Goal: Task Accomplishment & Management: Manage account settings

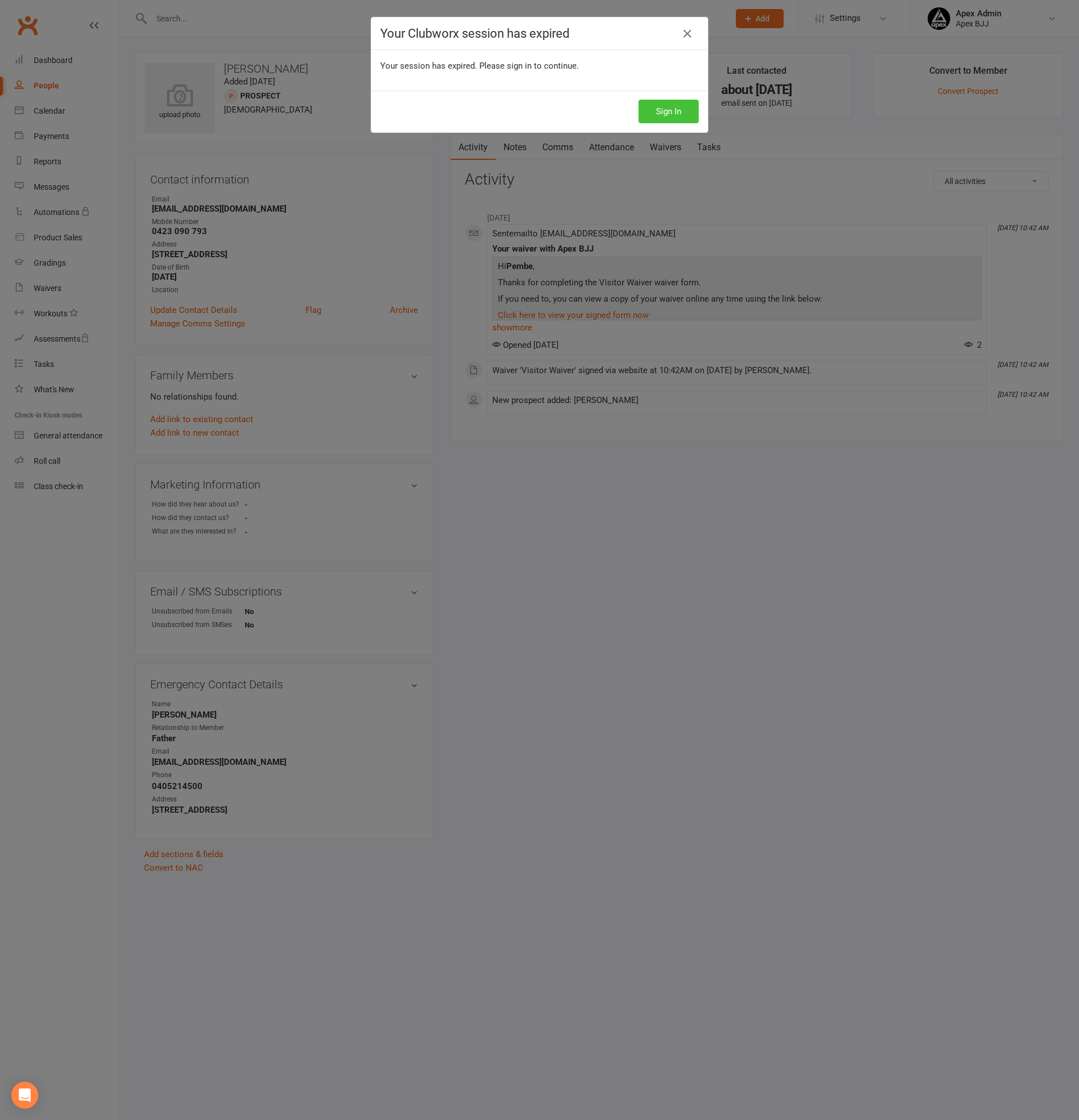
click at [677, 111] on button "Sign In" at bounding box center [669, 112] width 60 height 24
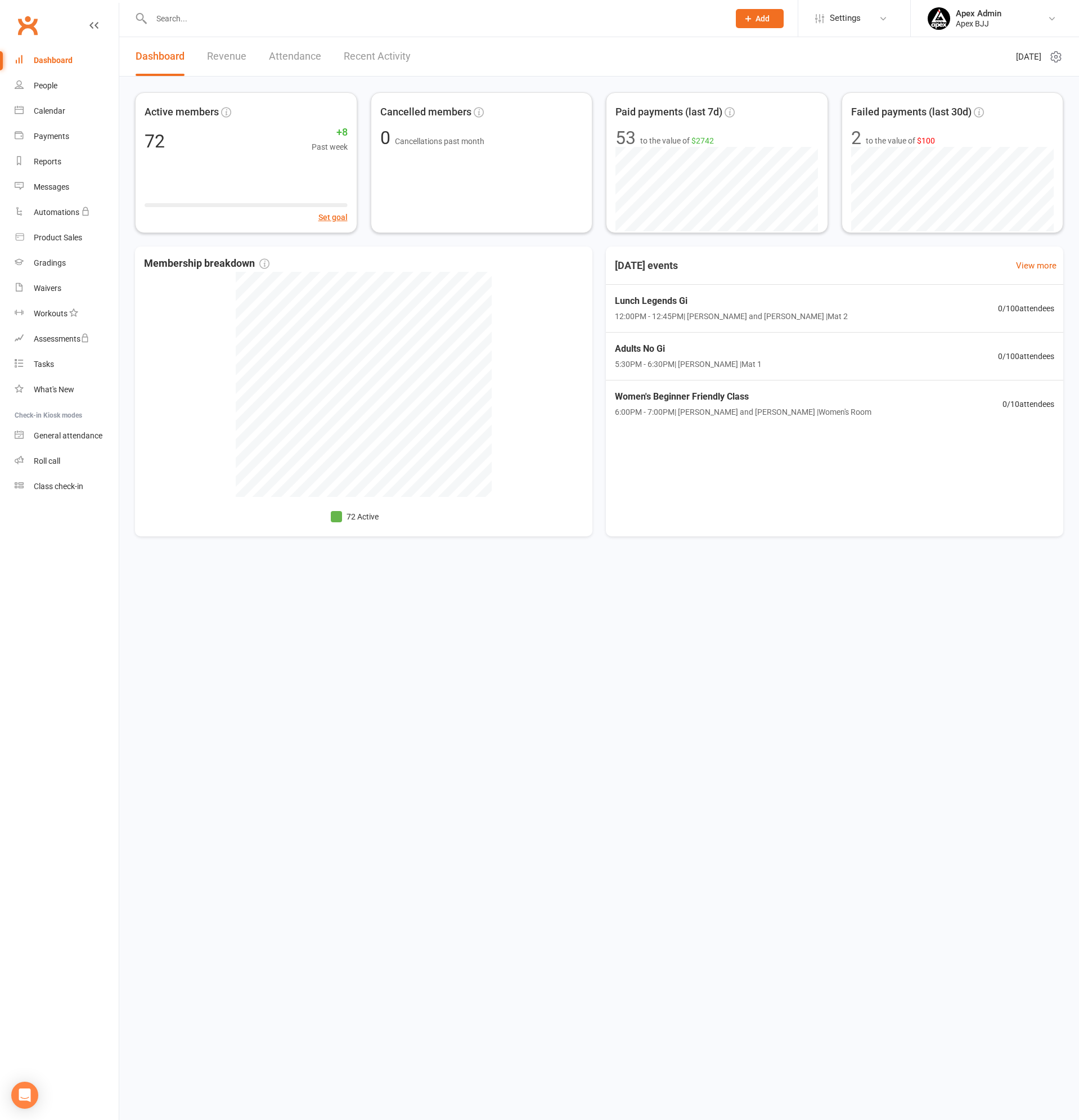
click at [213, 18] on input "text" at bounding box center [434, 18] width 573 height 16
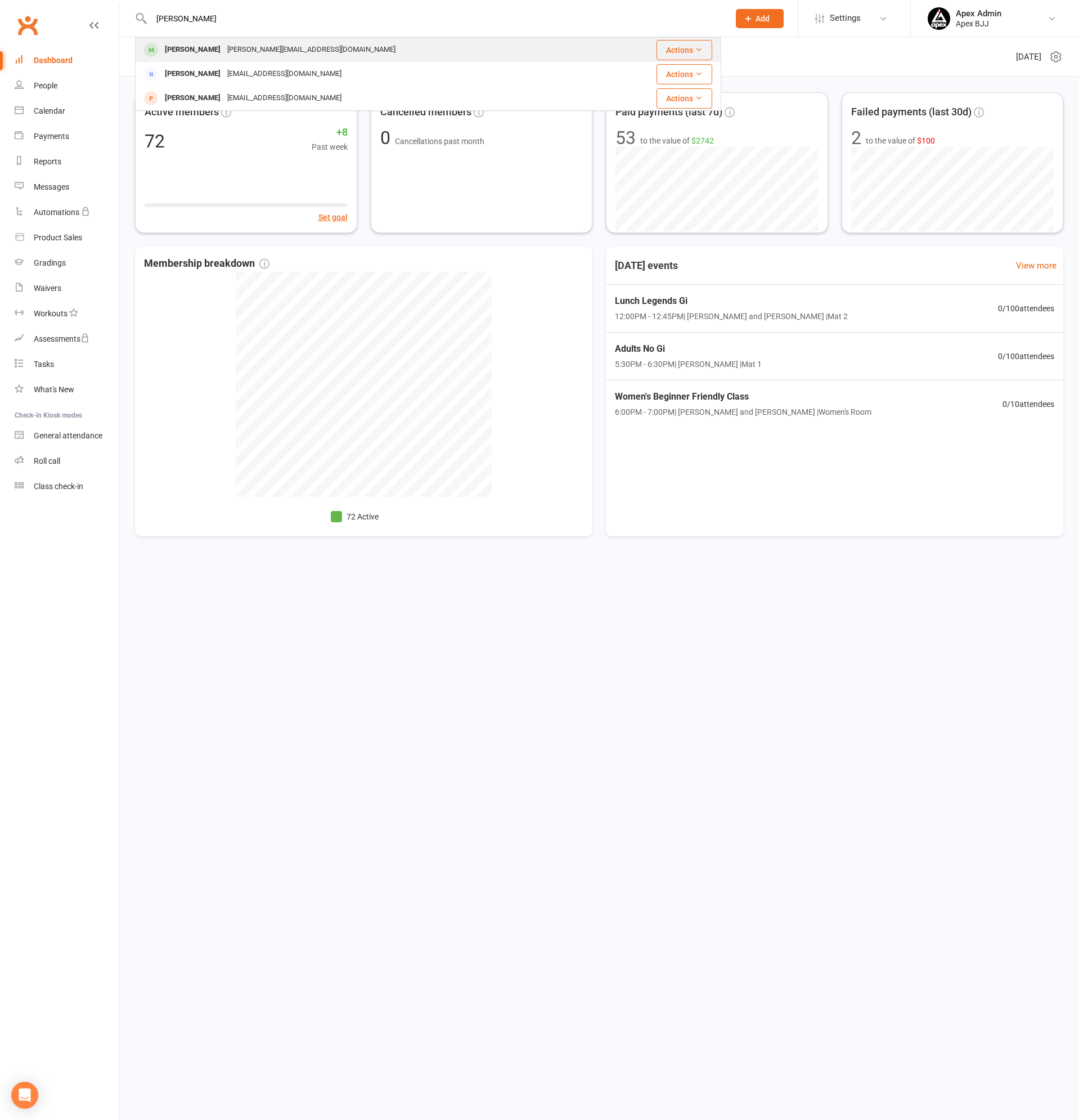
type input "[PERSON_NAME]"
click at [224, 53] on div "[PERSON_NAME][EMAIL_ADDRESS][DOMAIN_NAME]" at bounding box center [311, 49] width 175 height 16
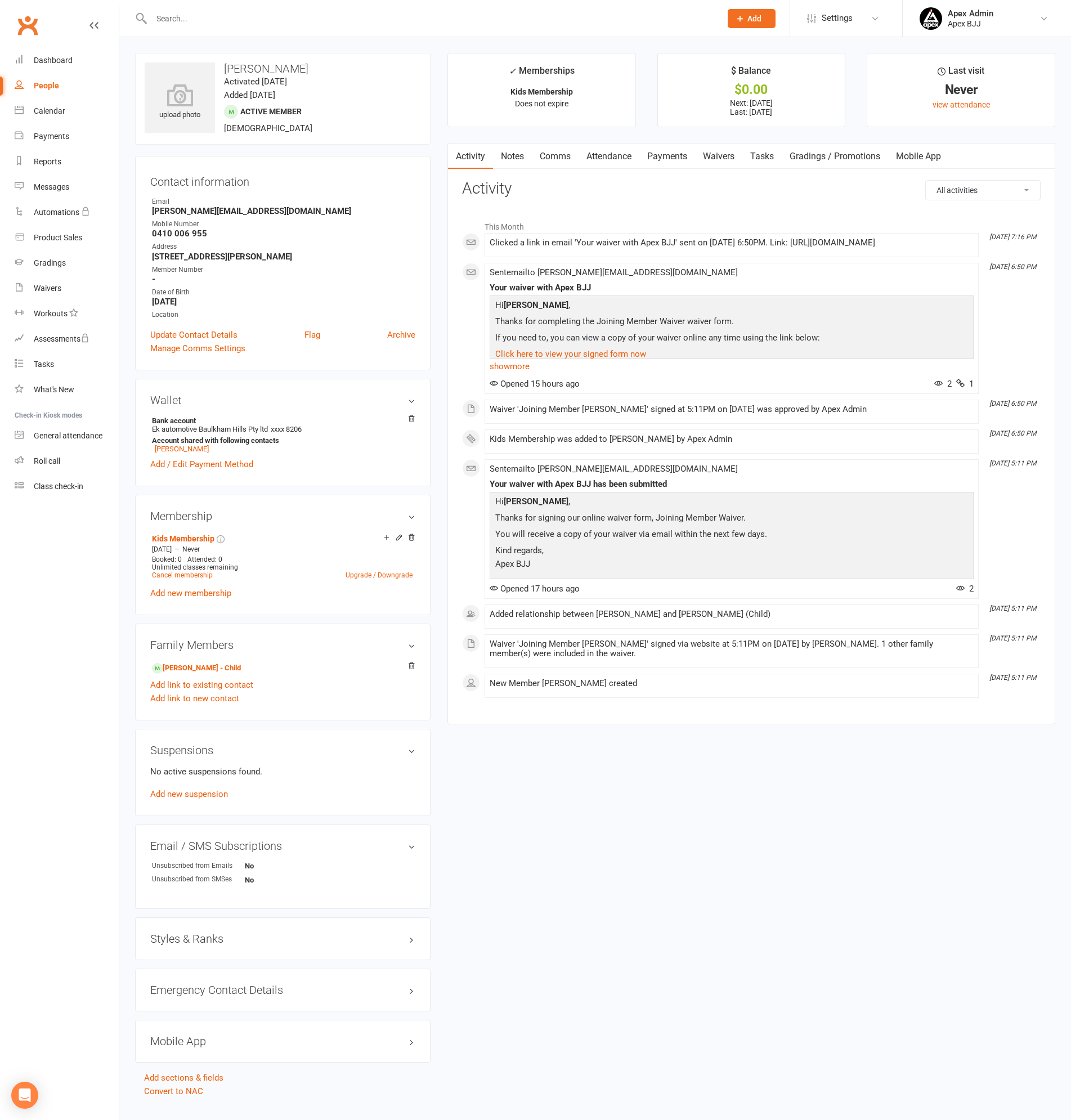
click at [660, 156] on link "Payments" at bounding box center [667, 156] width 56 height 26
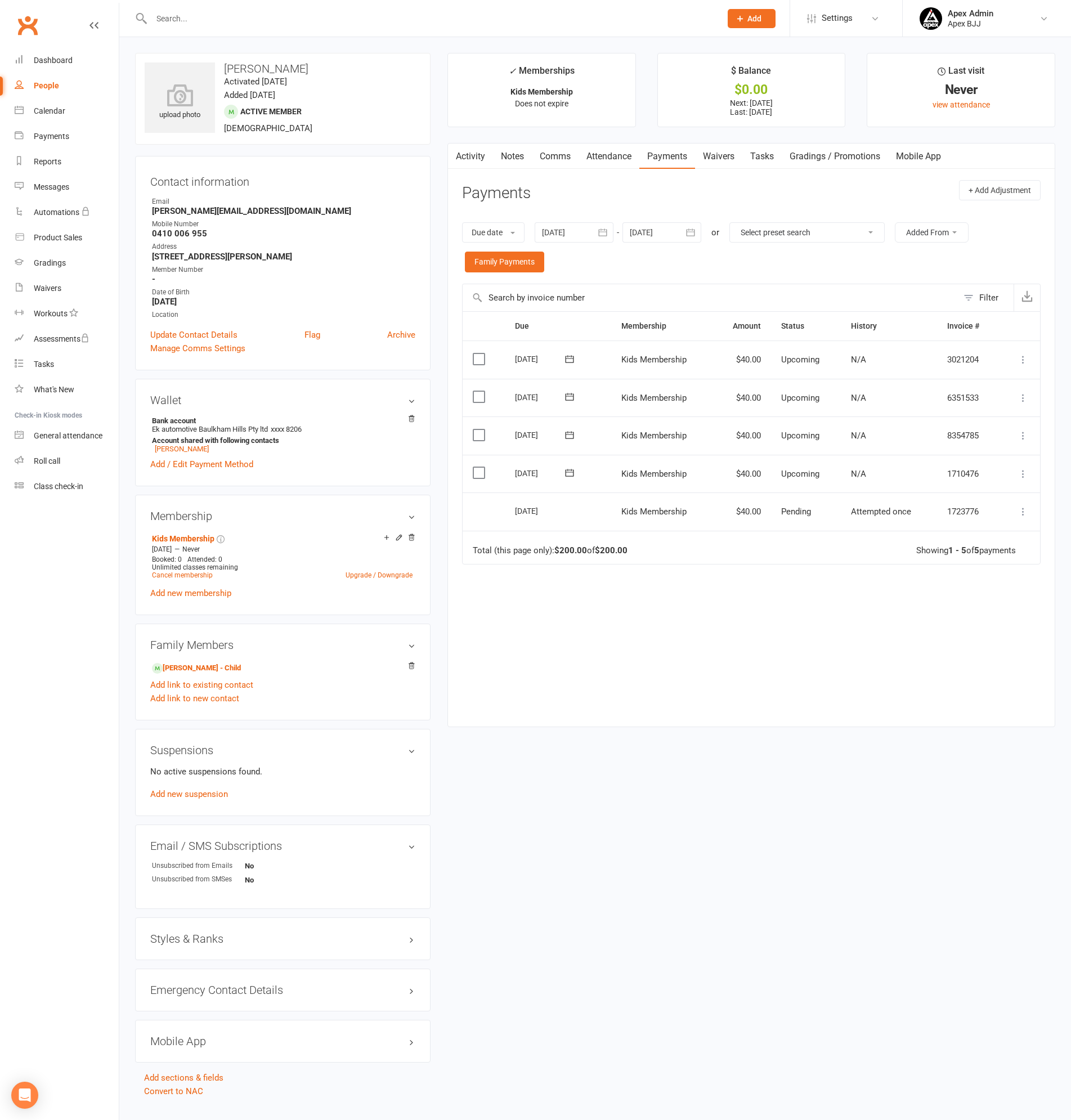
click at [261, 26] on div at bounding box center [424, 18] width 578 height 37
click at [260, 25] on input "text" at bounding box center [430, 18] width 565 height 16
type input "[PERSON_NAME]"
click at [204, 51] on div "[PERSON_NAME]" at bounding box center [193, 49] width 62 height 16
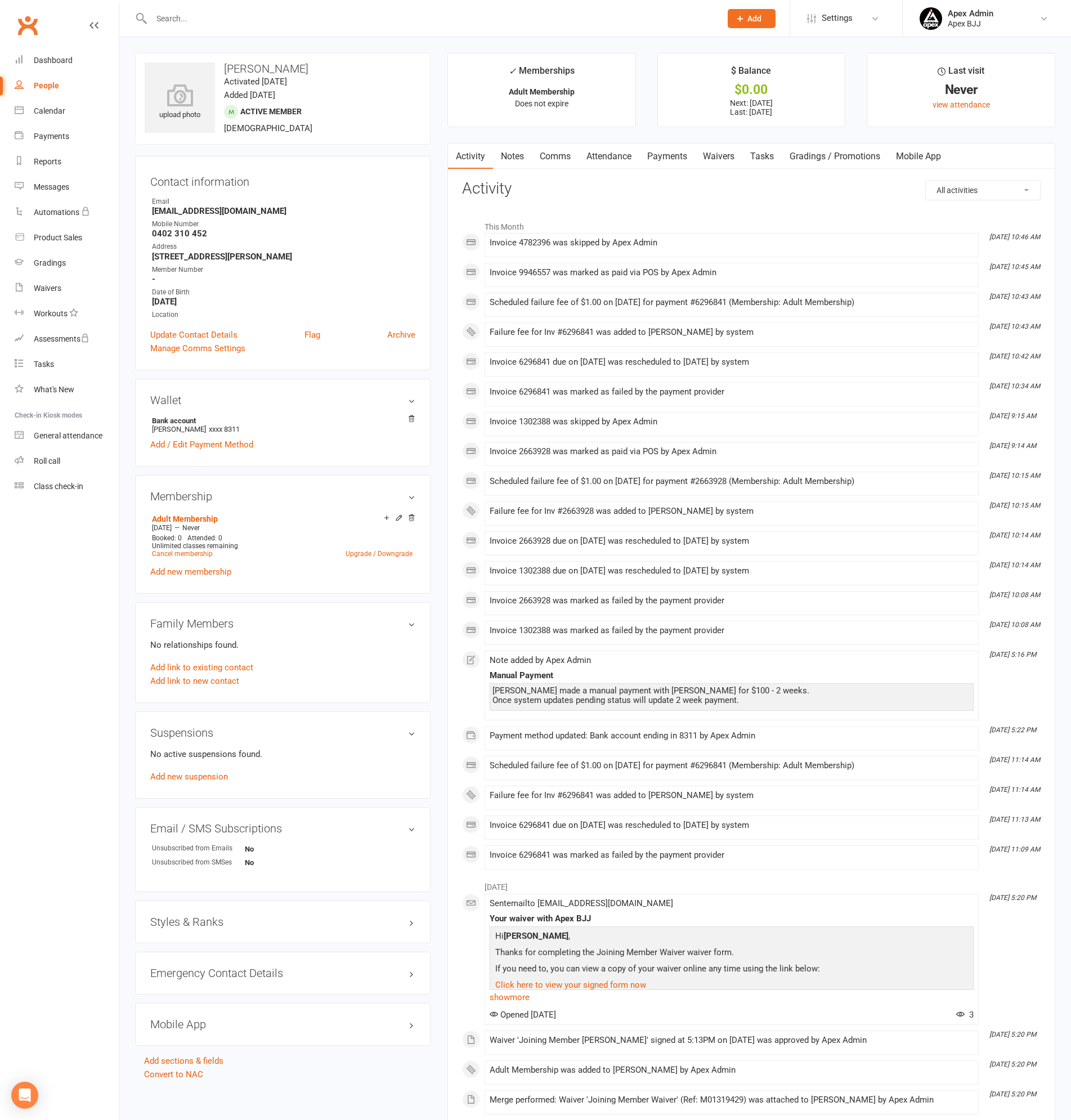
click at [675, 160] on link "Payments" at bounding box center [667, 156] width 56 height 26
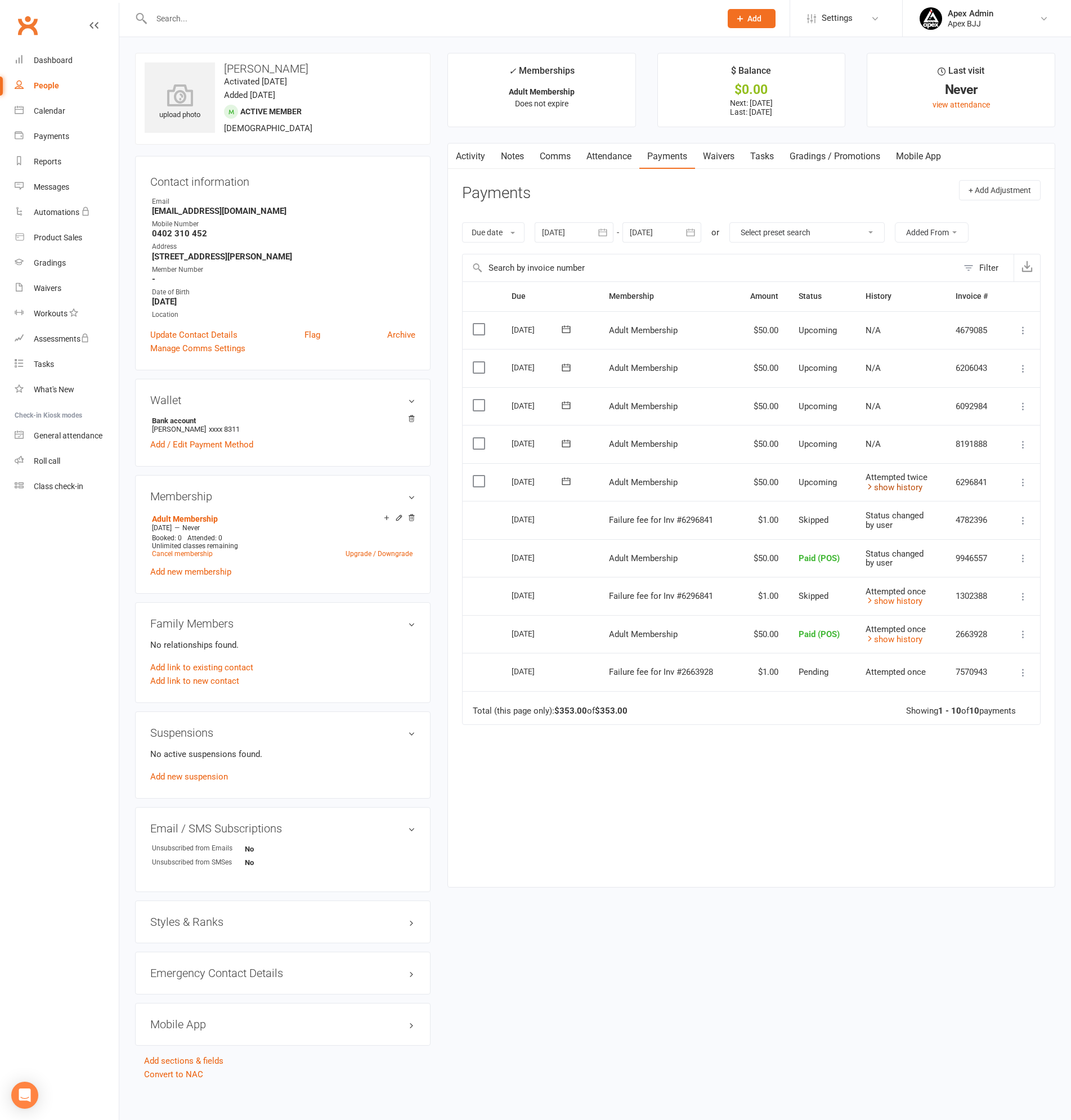
click at [893, 486] on link "show history" at bounding box center [894, 487] width 57 height 10
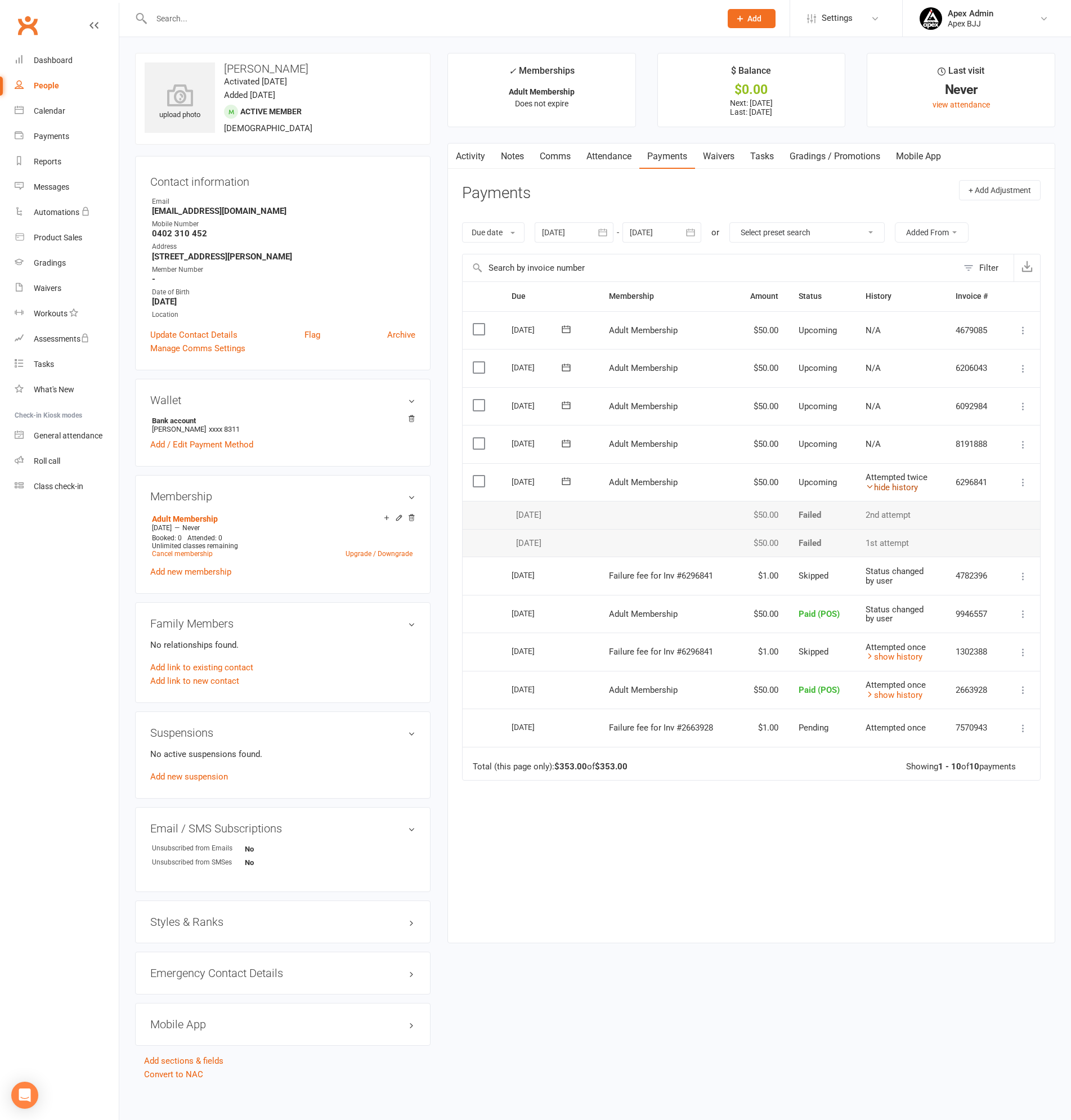
click at [893, 486] on link "hide history" at bounding box center [892, 487] width 53 height 10
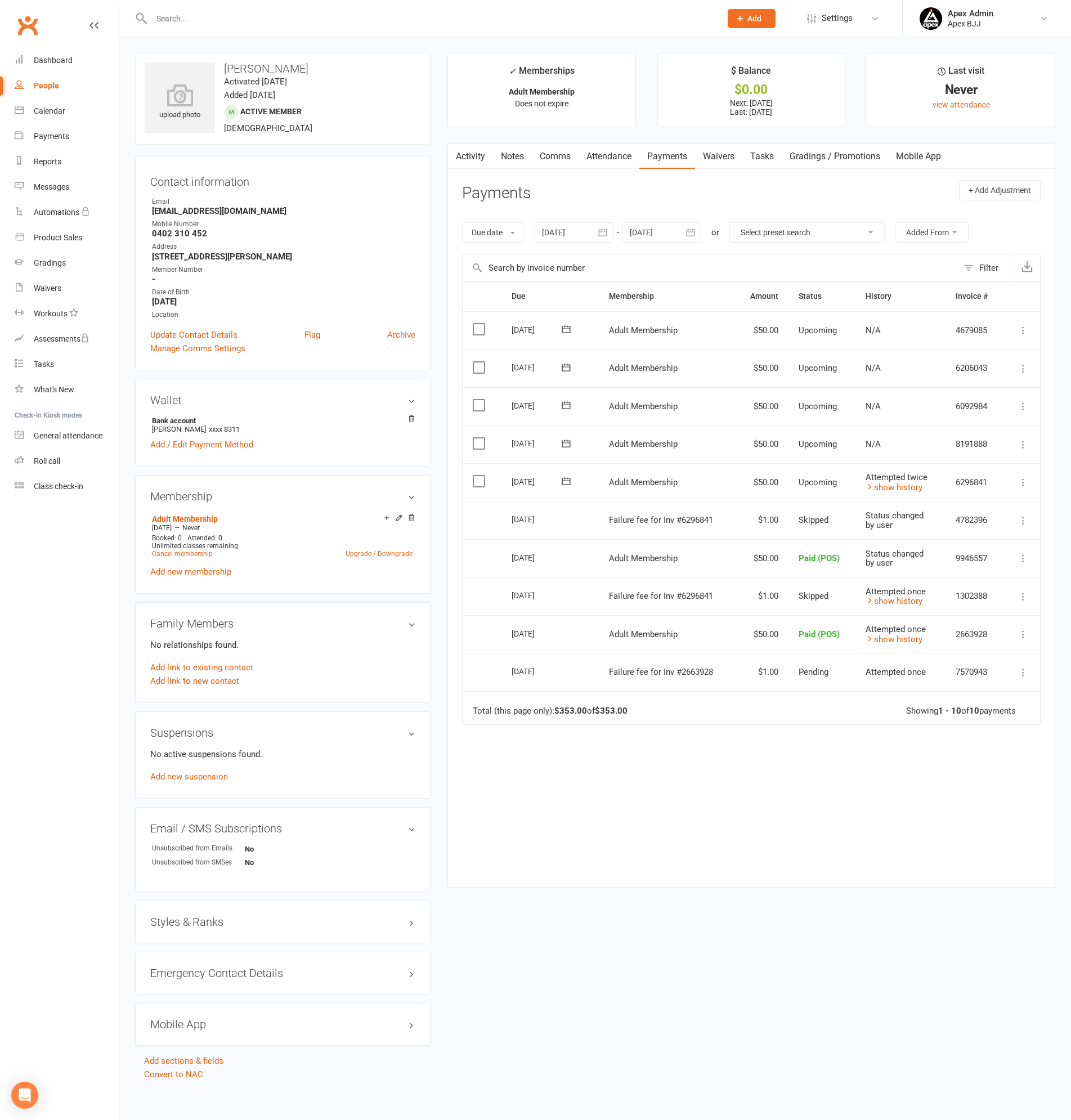
click at [251, 22] on input "text" at bounding box center [430, 18] width 565 height 16
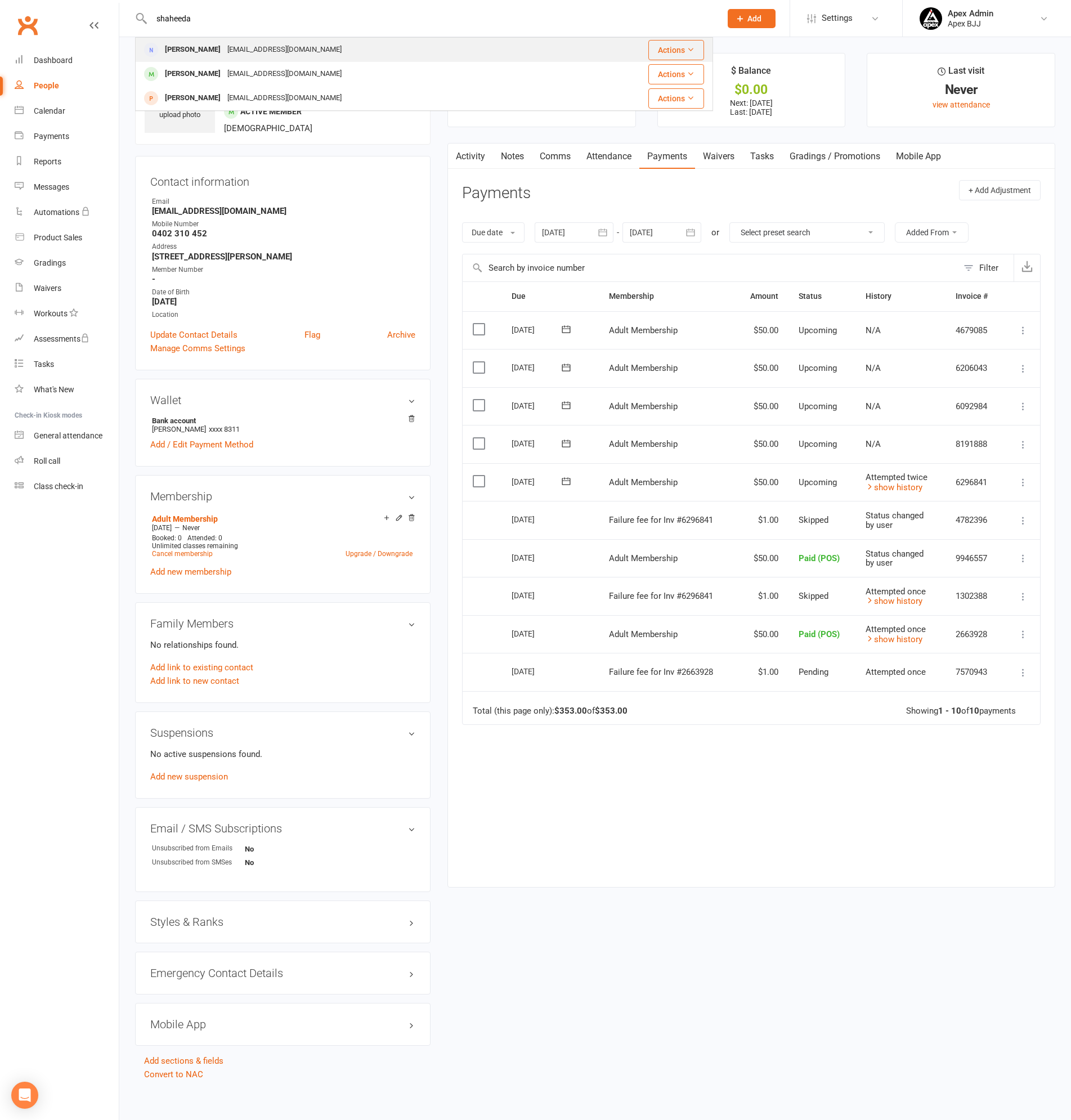
type input "shaheeda"
click at [200, 51] on div "[PERSON_NAME]" at bounding box center [193, 49] width 62 height 16
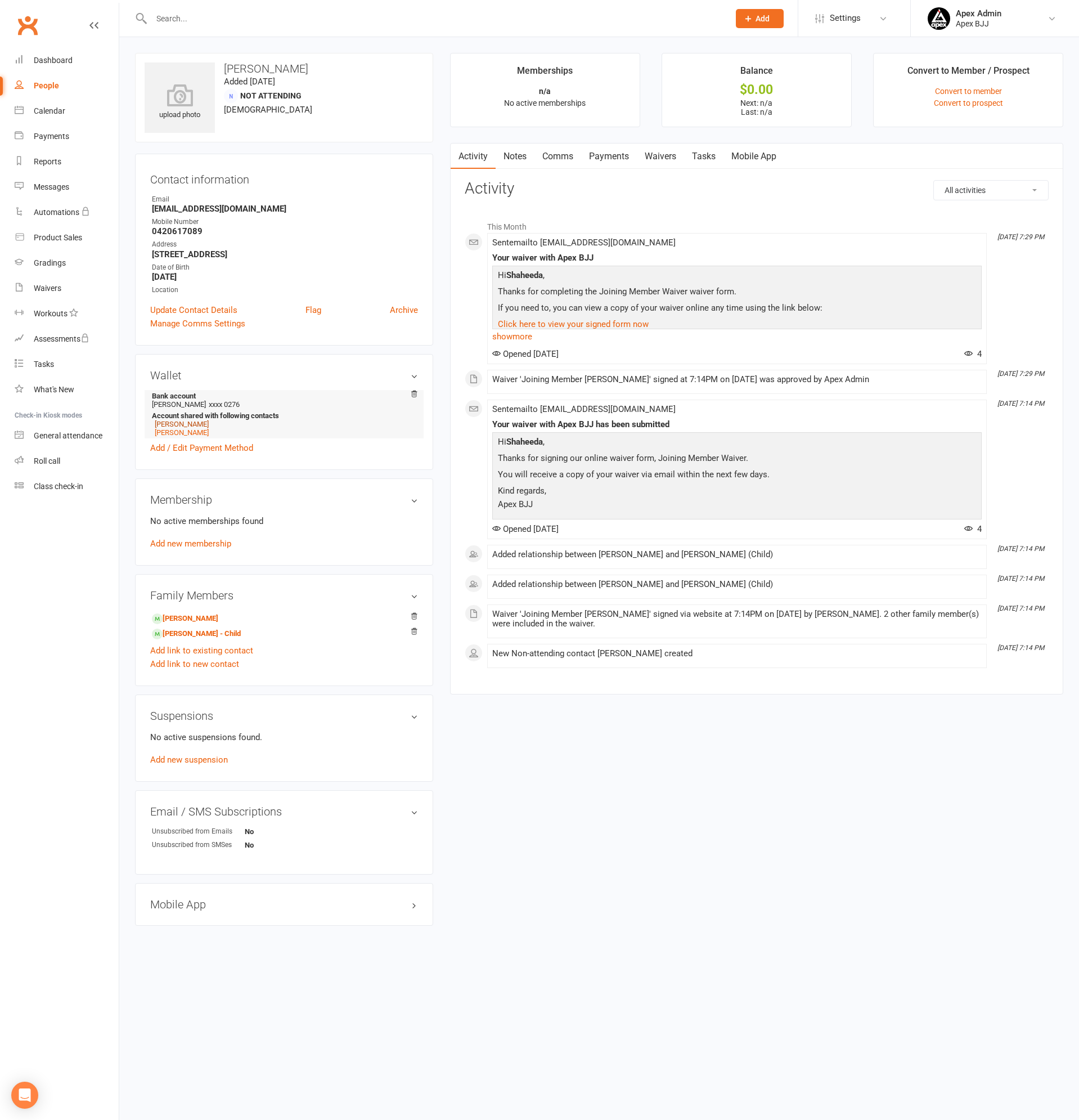
click at [209, 422] on link "[PERSON_NAME]" at bounding box center [182, 424] width 54 height 9
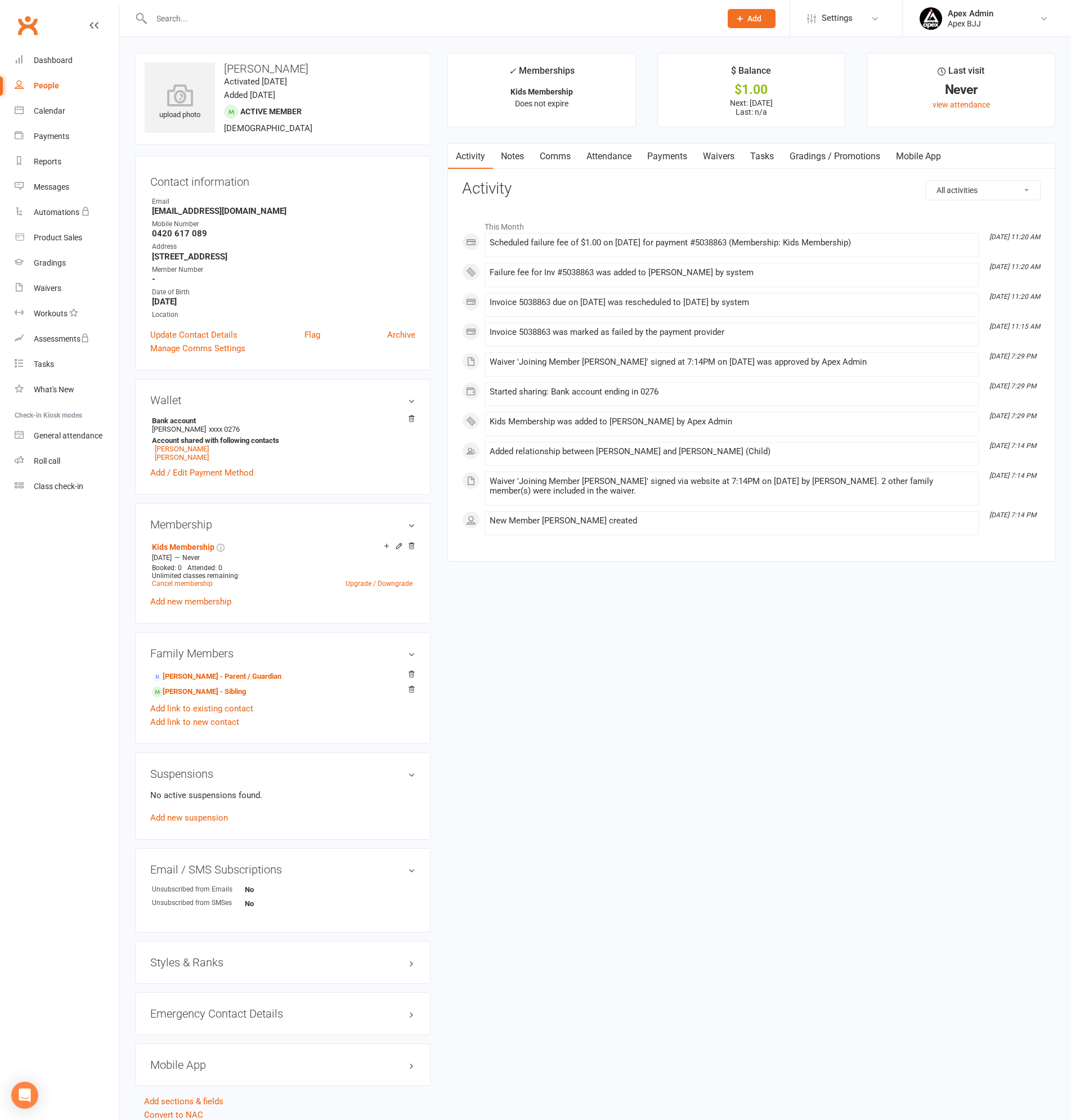
click at [663, 157] on link "Payments" at bounding box center [667, 156] width 56 height 26
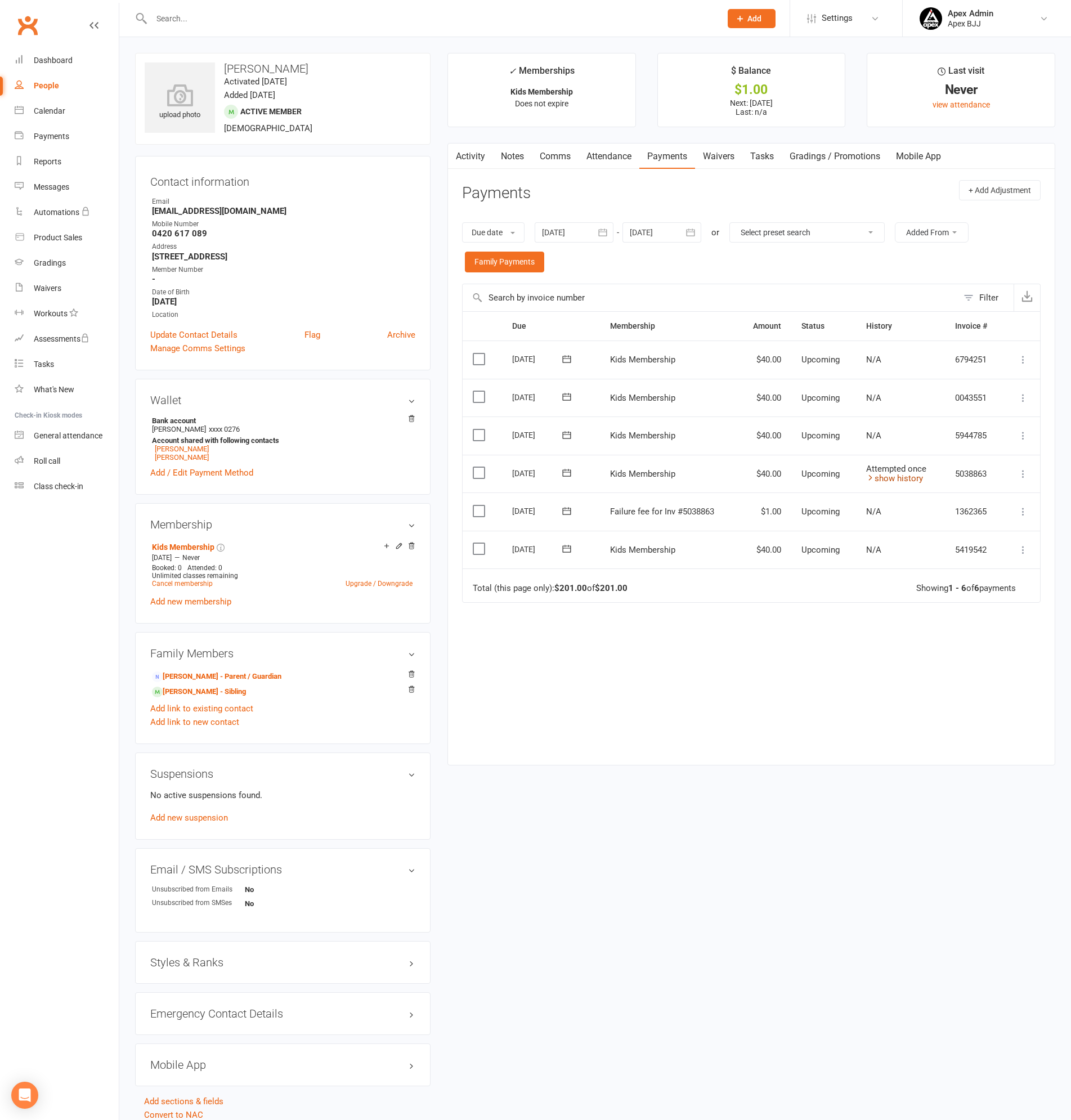
click at [910, 473] on link "show history" at bounding box center [894, 478] width 57 height 10
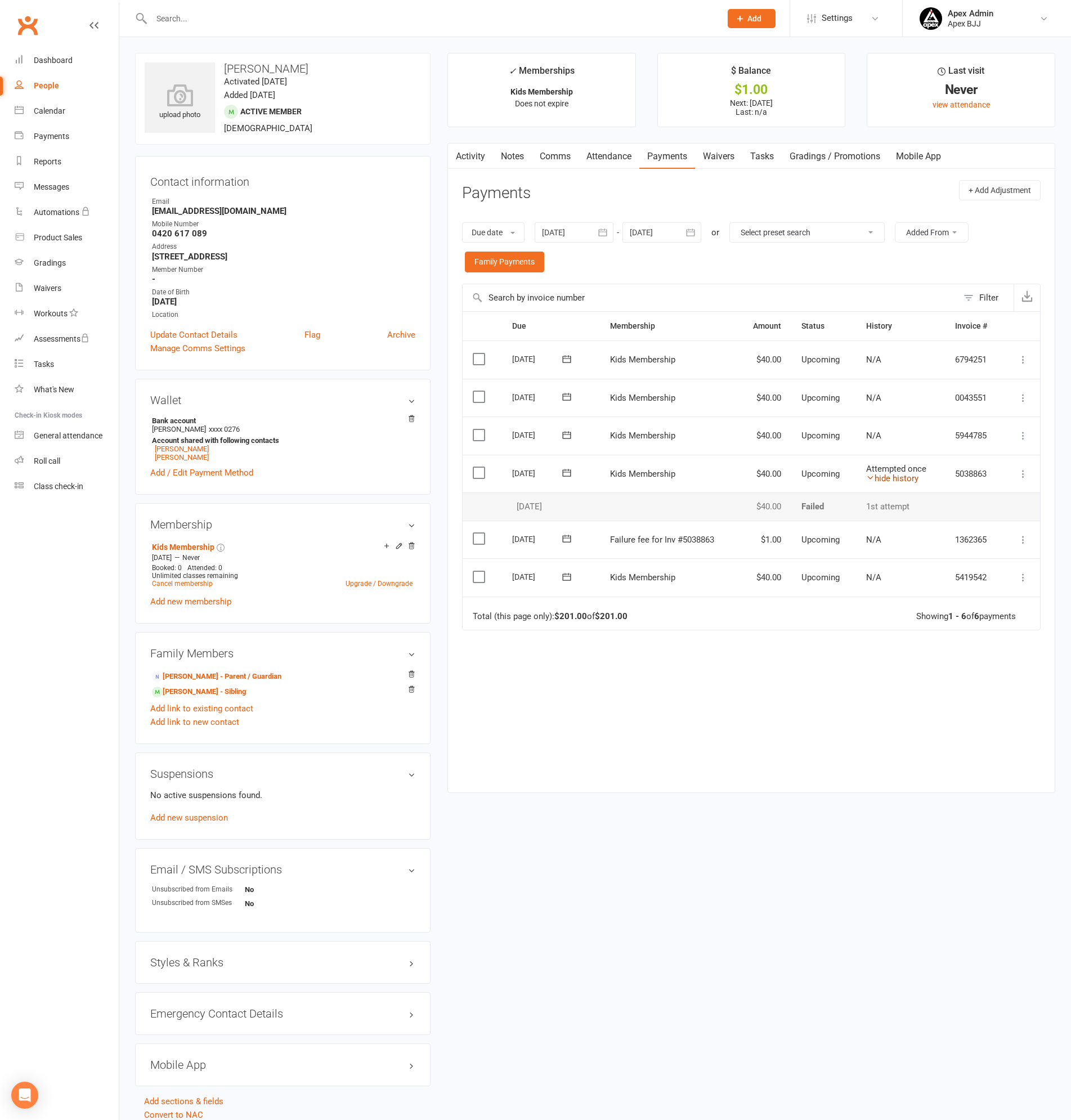
click at [910, 473] on link "hide history" at bounding box center [892, 478] width 53 height 10
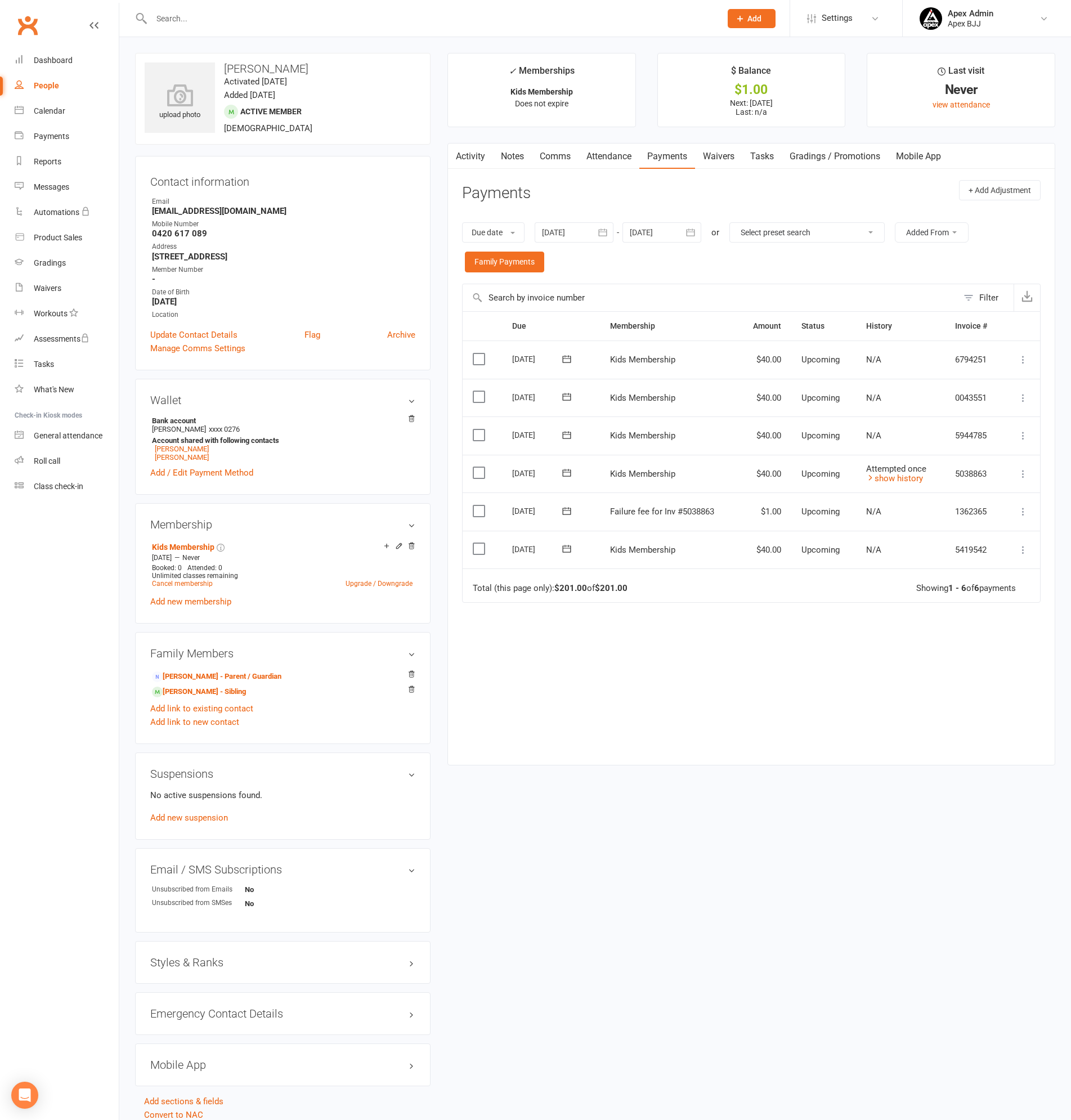
drag, startPoint x: 51, startPoint y: 83, endPoint x: 76, endPoint y: 106, distance: 34.0
click at [53, 83] on div "People" at bounding box center [46, 85] width 26 height 9
select select "100"
